Goal: Task Accomplishment & Management: Manage account settings

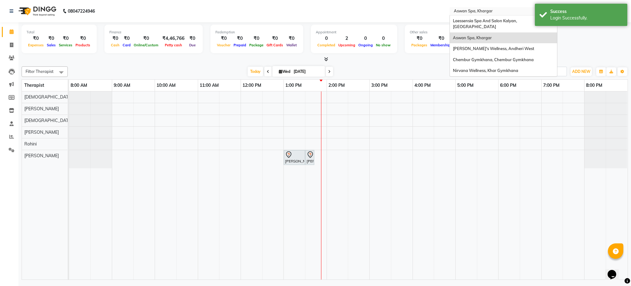
click at [481, 13] on input "text" at bounding box center [497, 12] width 89 height 6
click at [476, 68] on span "Nirvana Wellness, Khar Gymkhana" at bounding box center [485, 70] width 65 height 5
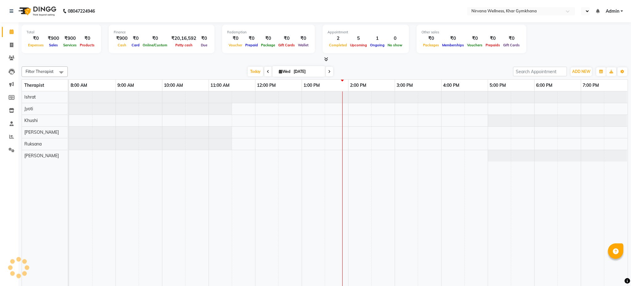
select select "en"
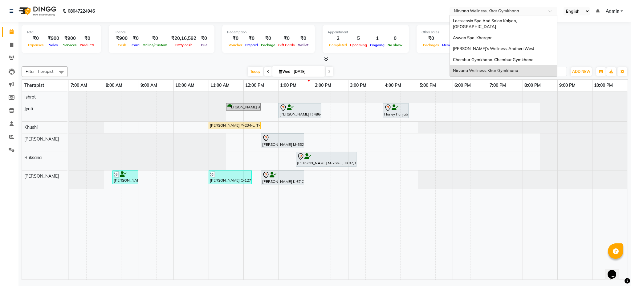
click at [493, 8] on div "× Nirvana Wellness, Khar Gymkhana" at bounding box center [486, 11] width 65 height 6
click at [491, 54] on div "Chembur Gymkhana, Chembur Gymkhana" at bounding box center [503, 59] width 107 height 11
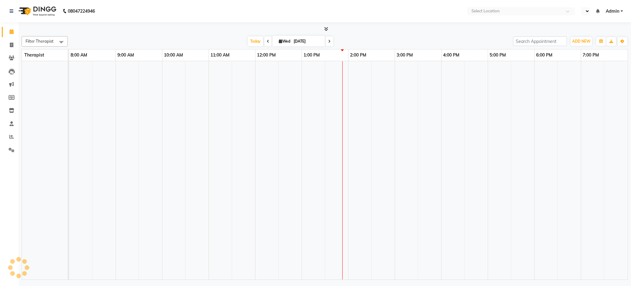
select select "en"
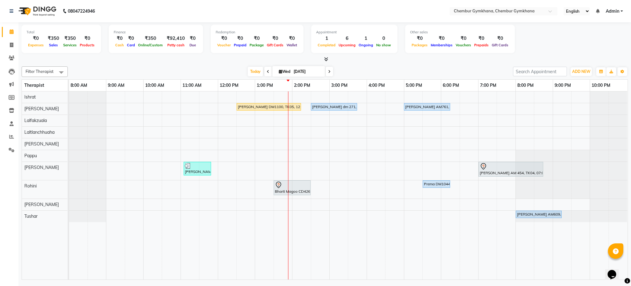
click at [610, 9] on span "Admin" at bounding box center [613, 11] width 14 height 6
click at [597, 43] on link "Sign out" at bounding box center [592, 43] width 56 height 10
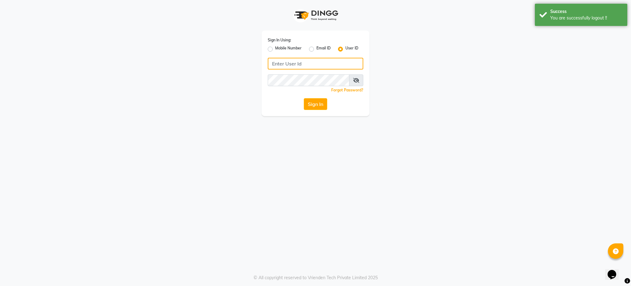
click at [339, 64] on input "Username" at bounding box center [316, 64] width 96 height 12
type input "Hrudyanshi"
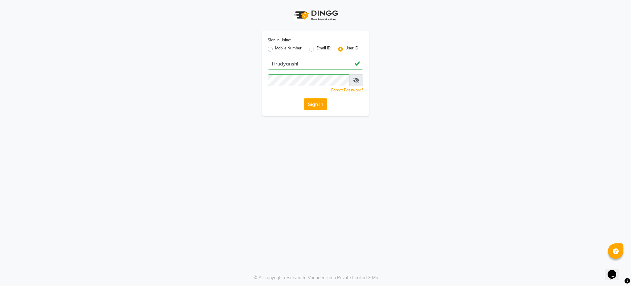
click at [317, 126] on div "Sign In Using: Mobile Number Email ID User ID Hrudyanshi Remember me Forgot Pas…" at bounding box center [315, 143] width 631 height 286
click at [316, 102] on button "Sign In" at bounding box center [315, 104] width 23 height 12
